Goal: Task Accomplishment & Management: Manage account settings

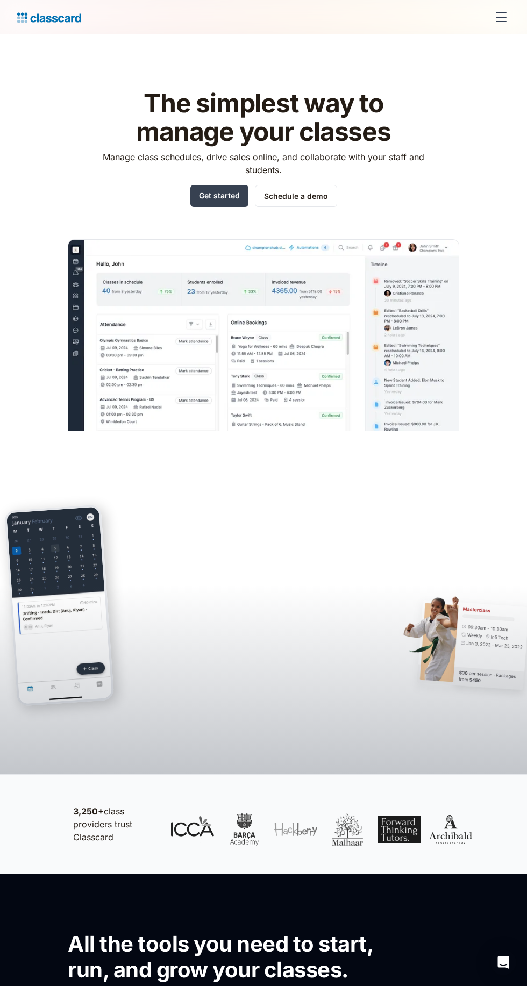
click at [501, 21] on div "menu" at bounding box center [501, 21] width 11 height 1
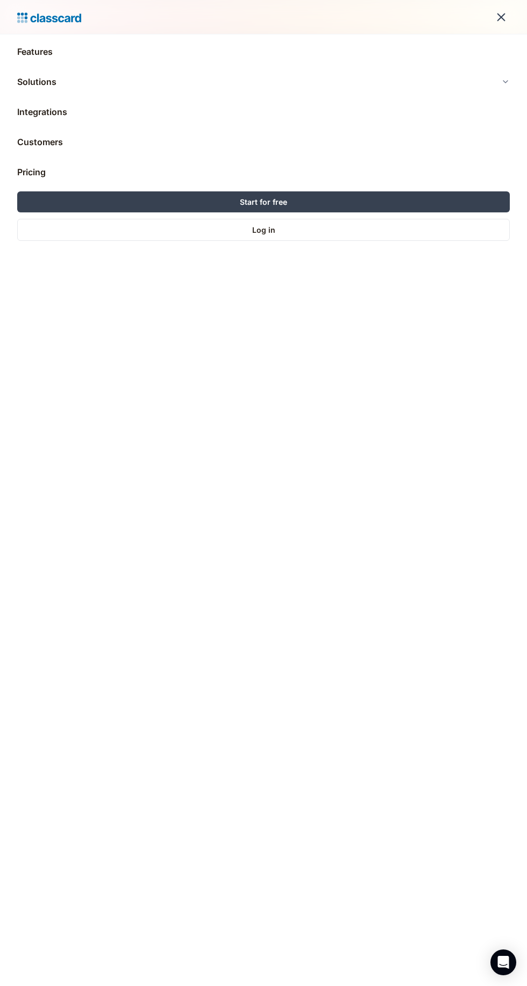
click at [387, 235] on link "Log in" at bounding box center [263, 230] width 493 height 22
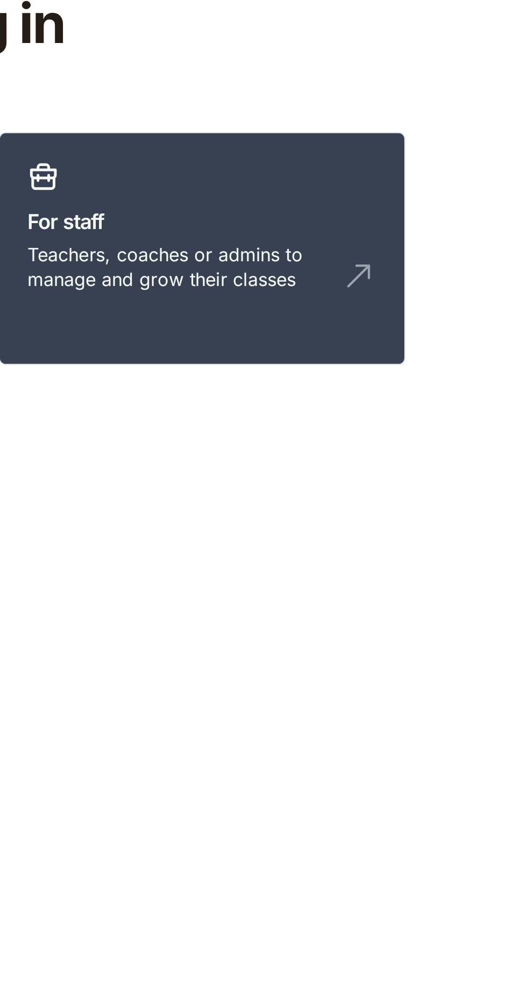
click at [441, 197] on img at bounding box center [437, 204] width 17 height 17
